Goal: Task Accomplishment & Management: Use online tool/utility

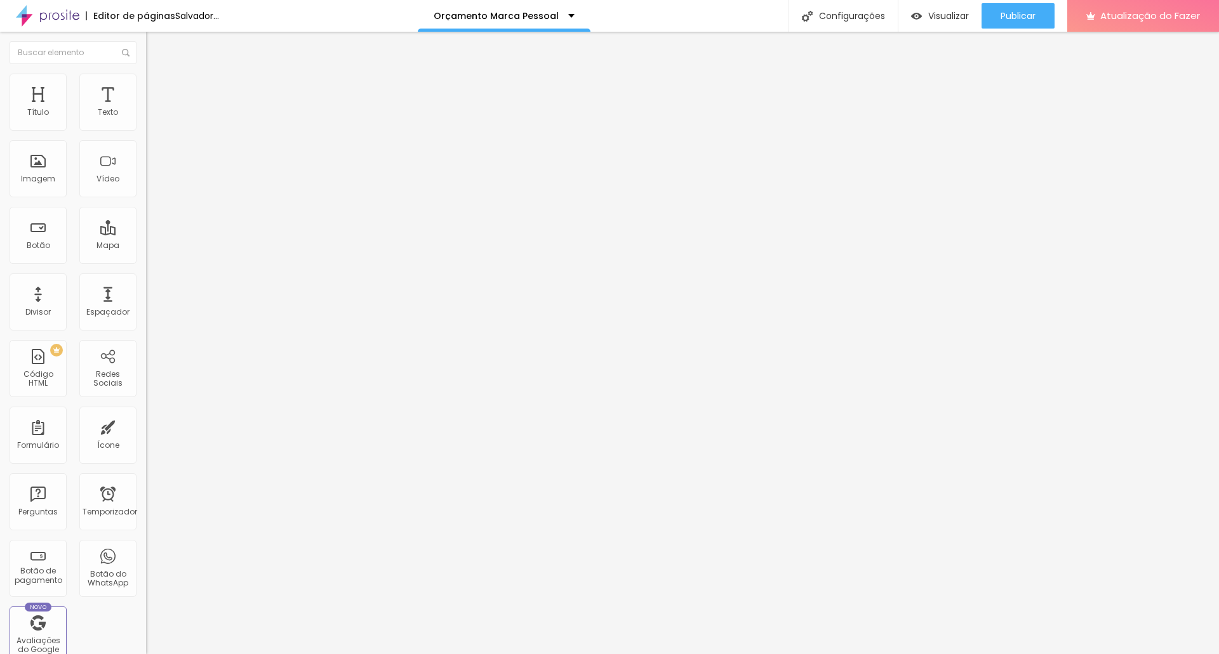
click at [146, 119] on input "text" at bounding box center [222, 113] width 152 height 13
paste input "https://www.youtube.com/shorts/l1Gzpalw0yQ"
click at [146, 296] on div "Editar nulo Conteúdo Estilo Avançado URL do vídeo https://www.youtube.com/short…" at bounding box center [219, 343] width 146 height 623
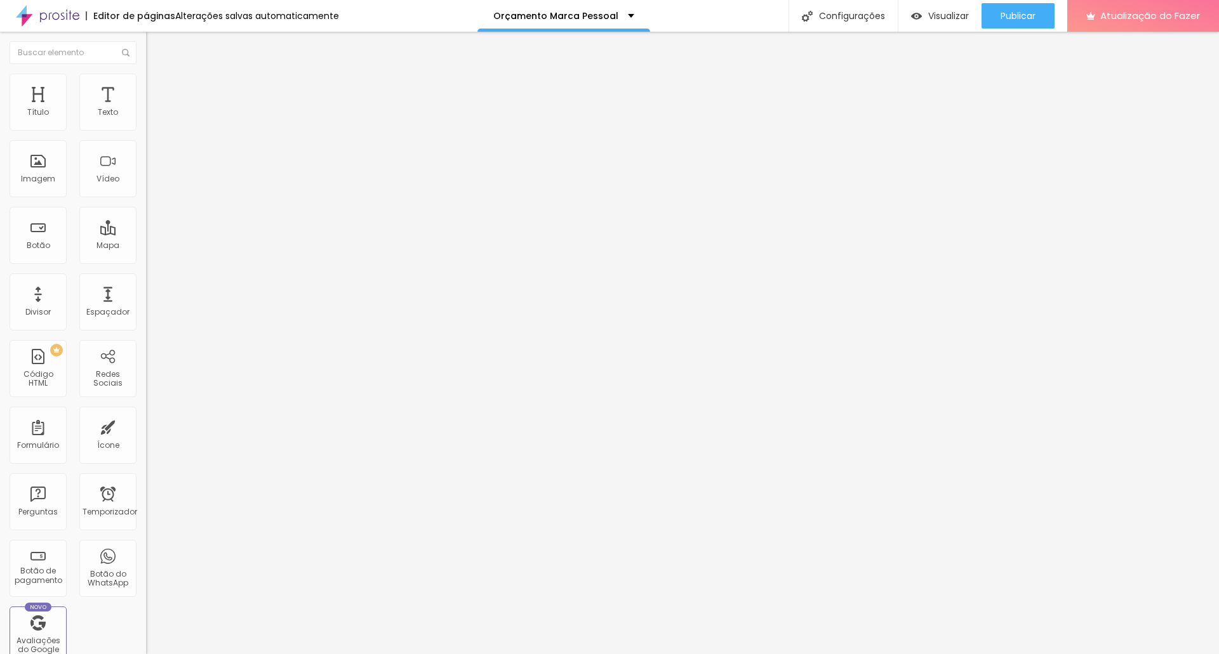
click at [146, 119] on input "https://www.youtube.com/shorts/l1Gzpalw0yQ" at bounding box center [222, 113] width 152 height 13
paste input "7-rmZVgof-o"
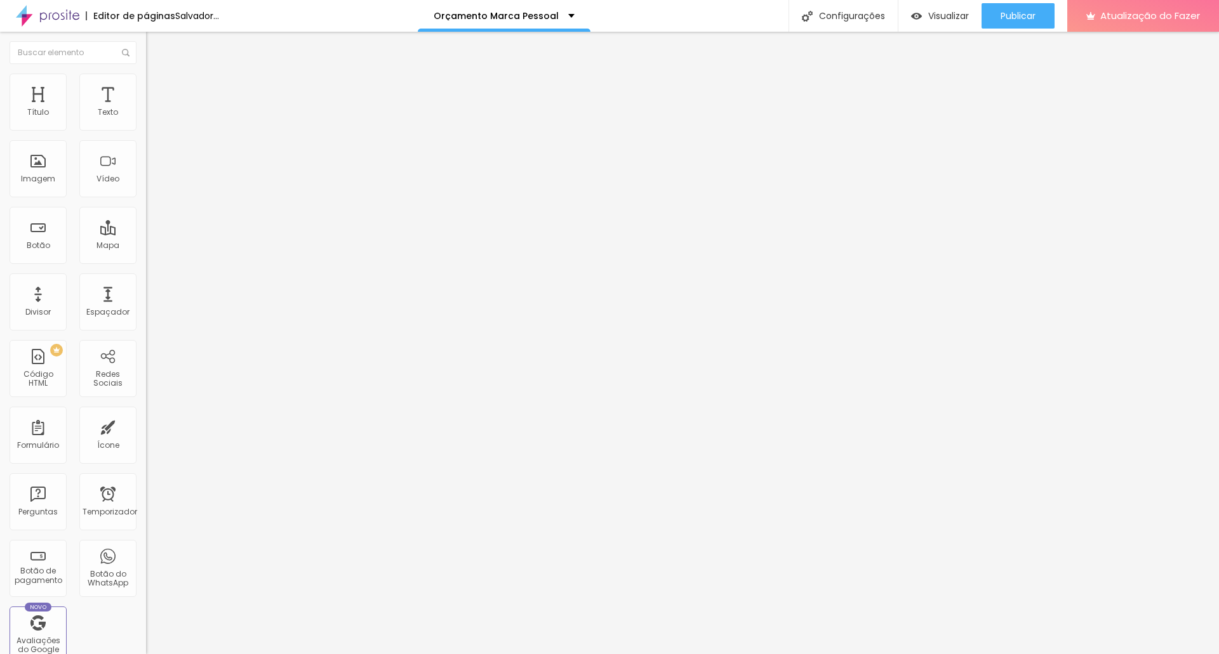
type input "https://www.youtube.com/shorts/7-rmZVgof-o"
click at [146, 352] on div "Editar nulo Conteúdo Estilo Avançado URL do vídeo https://www.youtube.com/short…" at bounding box center [219, 343] width 146 height 623
click at [146, 86] on img at bounding box center [151, 91] width 11 height 11
click at [146, 83] on li "Estilo" at bounding box center [219, 80] width 146 height 13
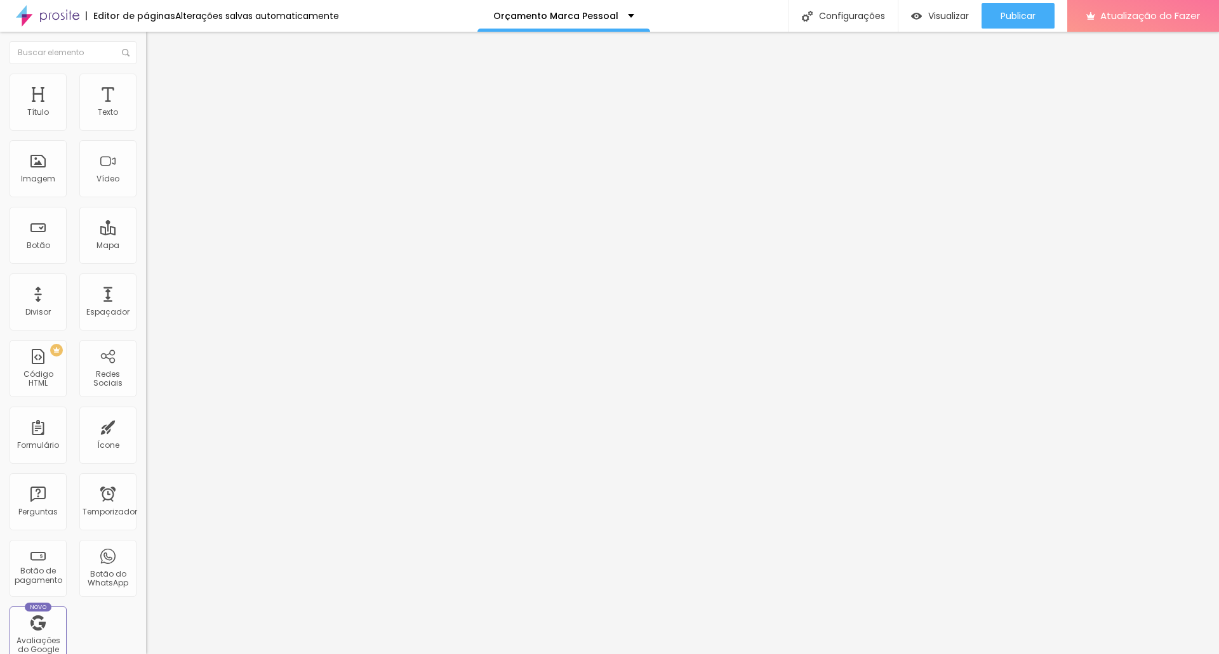
click at [157, 75] on font "Conteúdo" at bounding box center [176, 69] width 39 height 11
click at [146, 190] on span "Padrão 4:3" at bounding box center [167, 184] width 42 height 11
click at [146, 225] on span "Vertical 1" at bounding box center [163, 219] width 34 height 11
click at [146, 190] on span "3:4 Vertical 1" at bounding box center [169, 184] width 47 height 11
click at [146, 232] on span "Vertical 2" at bounding box center [164, 227] width 36 height 11
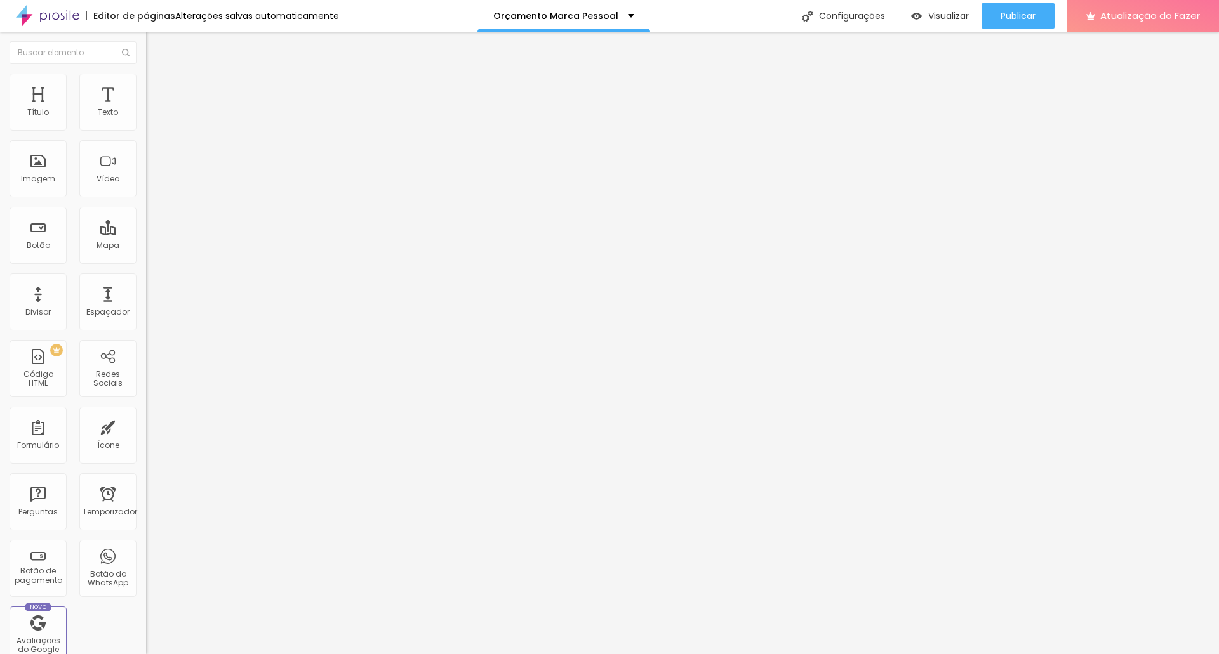
click at [146, 119] on input "https://www.youtube.com/shorts/7-rmZVgof-o" at bounding box center [222, 113] width 152 height 13
click at [538, 20] on div "Orçamento Marca Pessoal" at bounding box center [563, 16] width 173 height 32
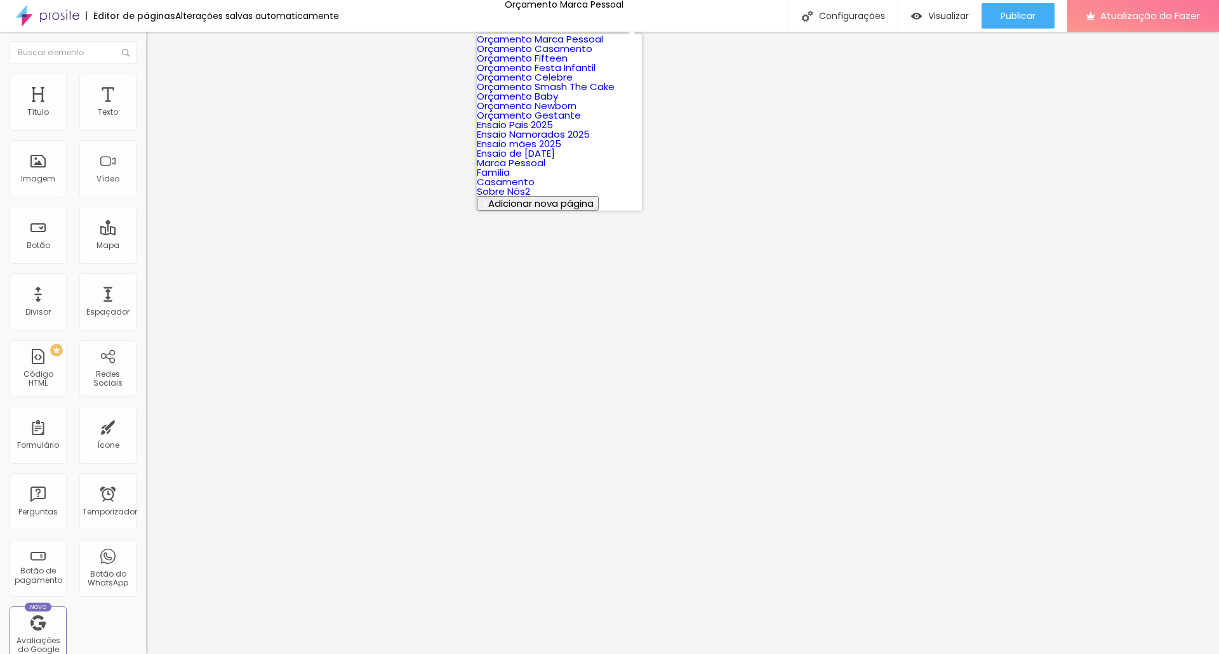
click at [535, 65] on font "Orçamento Fifteen" at bounding box center [522, 57] width 91 height 13
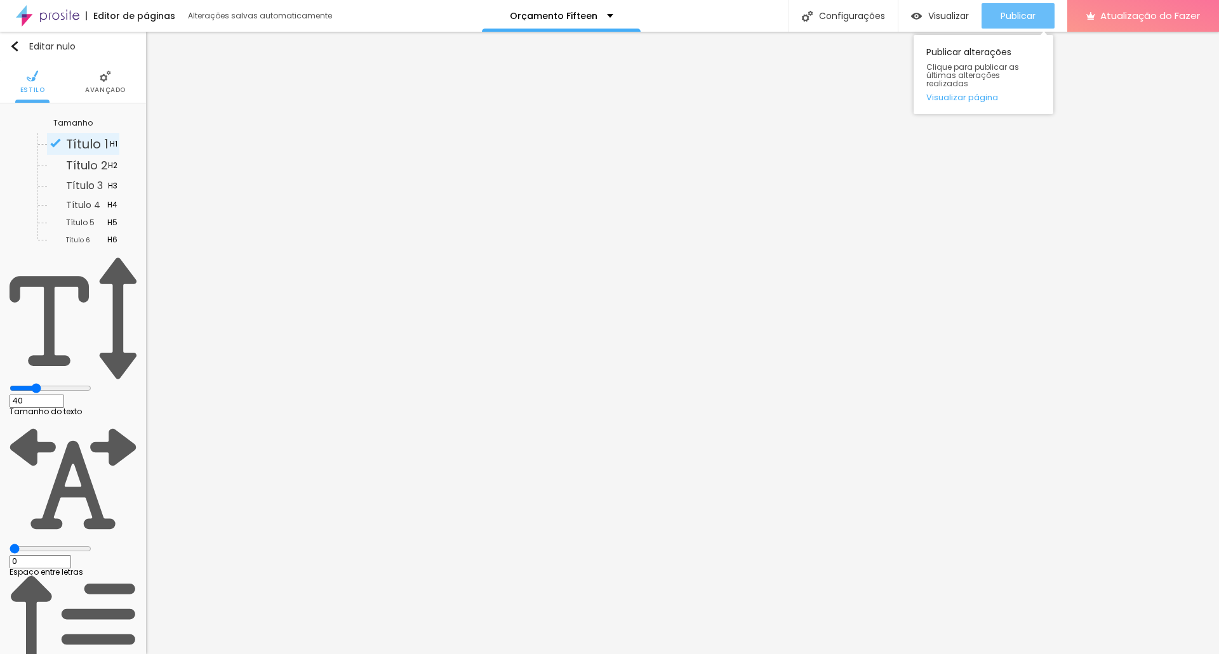
click at [1029, 11] on font "Publicar" at bounding box center [1017, 16] width 35 height 13
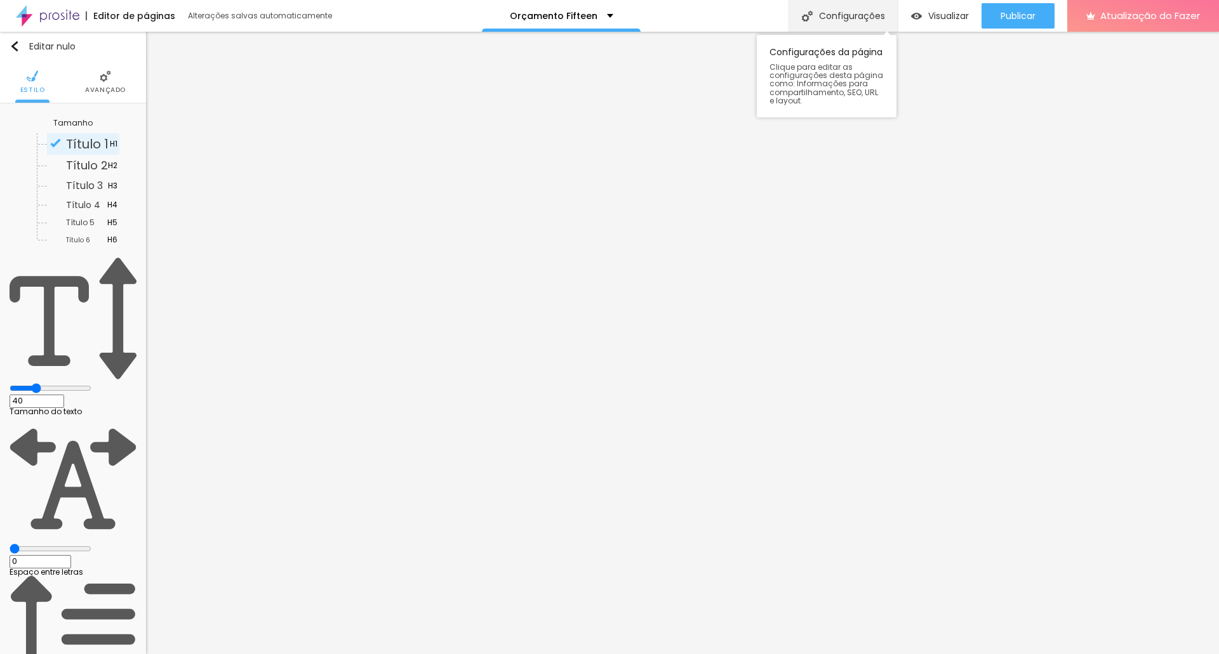
click at [859, 13] on font "Configurações" at bounding box center [852, 16] width 66 height 13
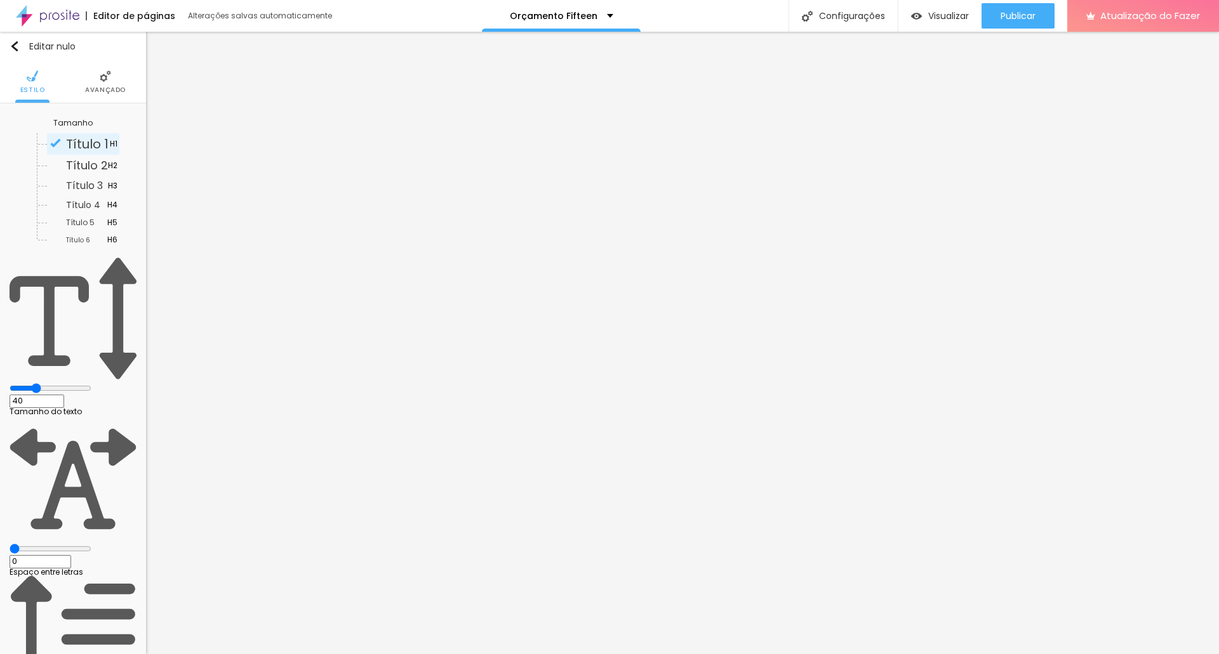
drag, startPoint x: 545, startPoint y: 421, endPoint x: 649, endPoint y: 423, distance: 103.5
type input "Orçamento Fifteen"
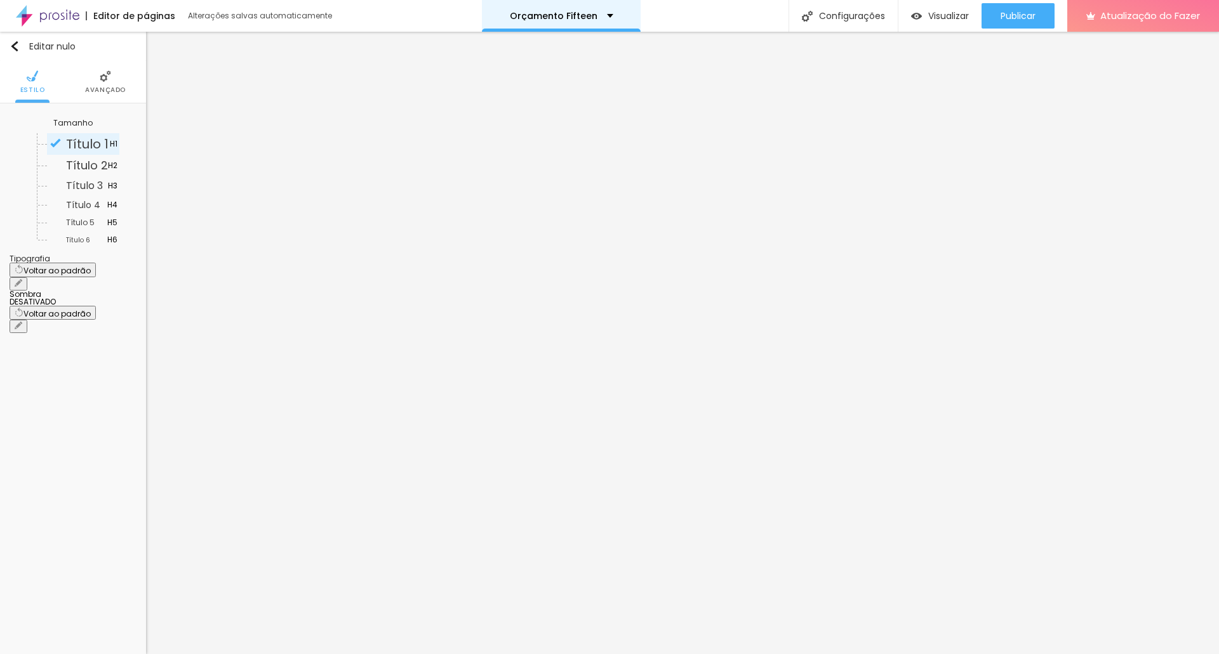
click at [555, 17] on font "Orçamento Fifteen" at bounding box center [554, 16] width 88 height 13
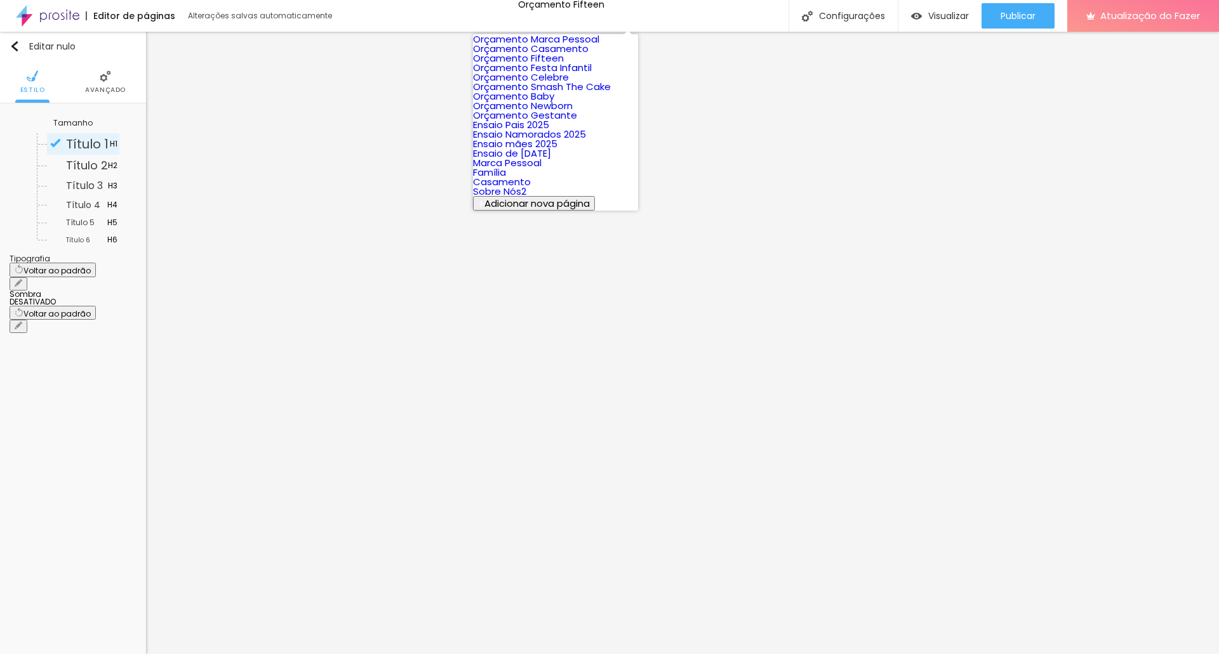
click at [556, 55] on font "Orçamento Casamento" at bounding box center [531, 48] width 116 height 13
